Goal: Contribute content

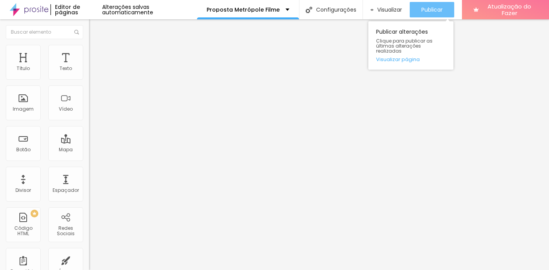
click at [435, 9] on font "Publicar" at bounding box center [431, 10] width 21 height 8
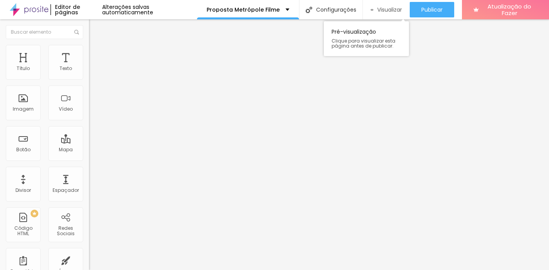
click at [373, 8] on div "Visualizar" at bounding box center [385, 10] width 31 height 7
